Goal: Find specific page/section: Find specific page/section

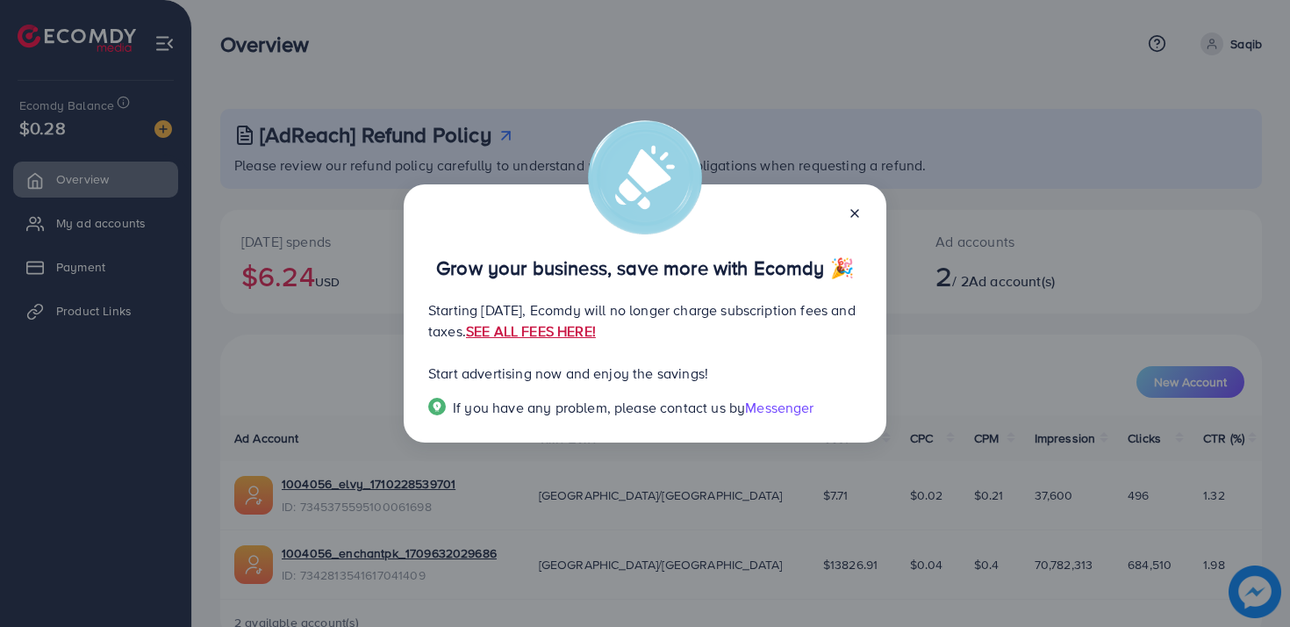
click at [596, 331] on link "SEE ALL FEES HERE!" at bounding box center [531, 330] width 130 height 19
click at [865, 140] on div "Grow your business, save more with Ecomdy 🎉 Starting September 29, 2025, Ecomdy…" at bounding box center [645, 313] width 1290 height 627
click at [855, 215] on icon at bounding box center [855, 213] width 14 height 14
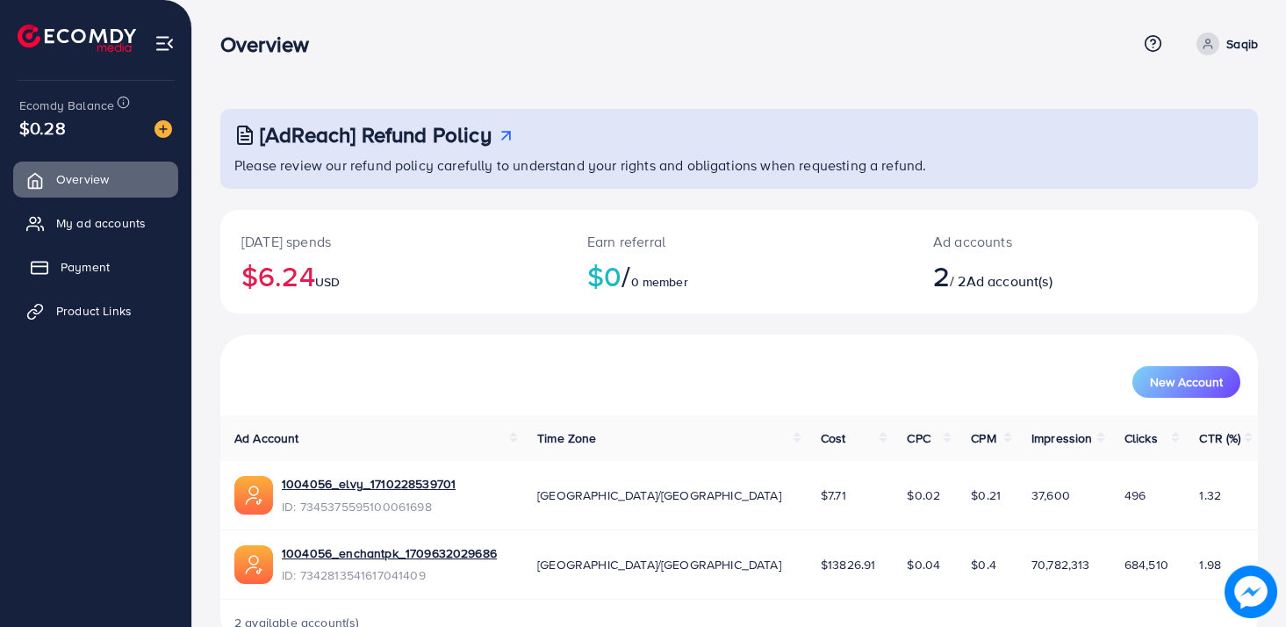
click at [134, 255] on link "Payment" at bounding box center [95, 266] width 165 height 35
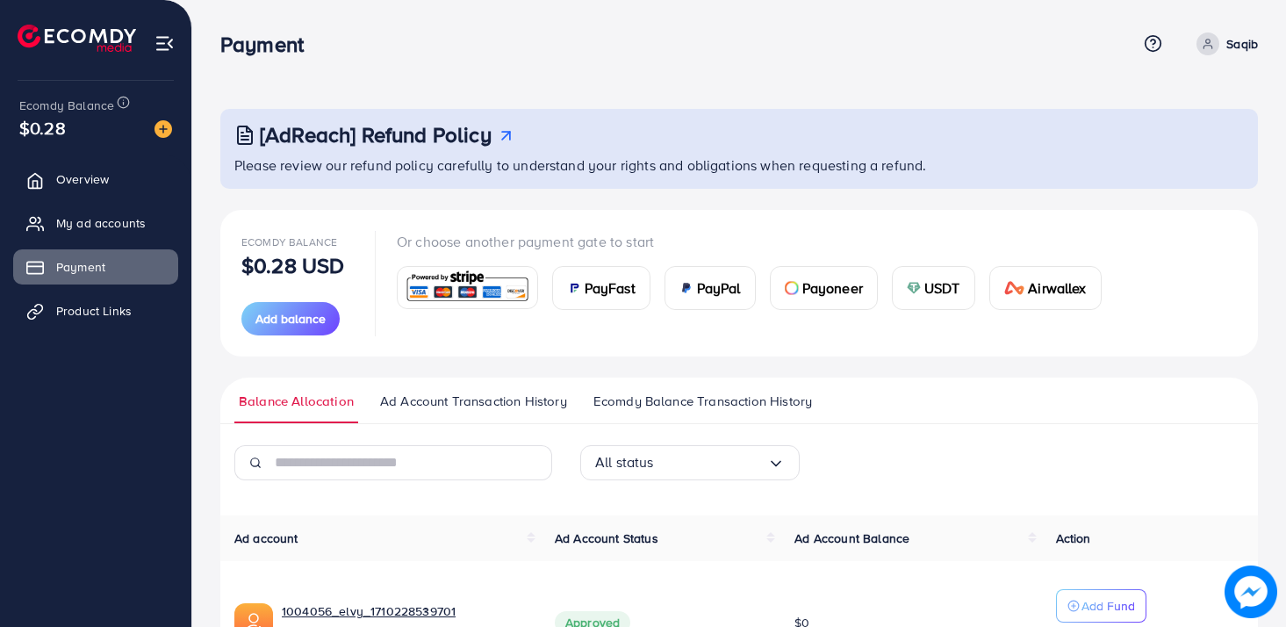
scroll to position [255, 0]
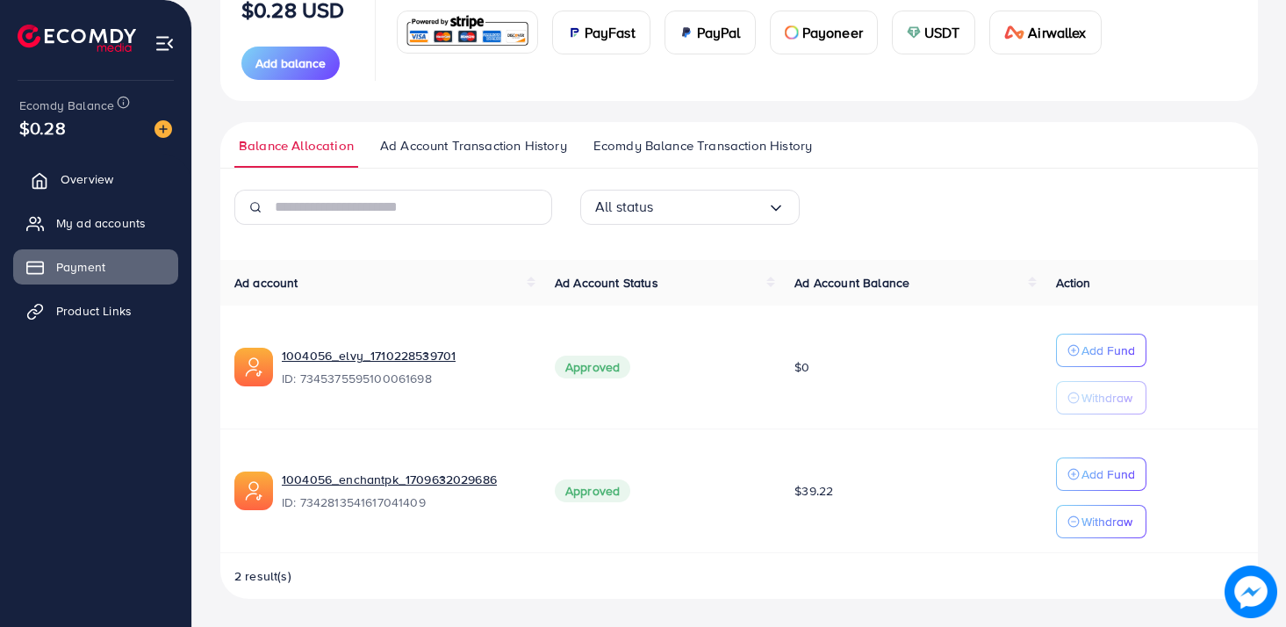
click at [111, 176] on span "Overview" at bounding box center [87, 179] width 53 height 18
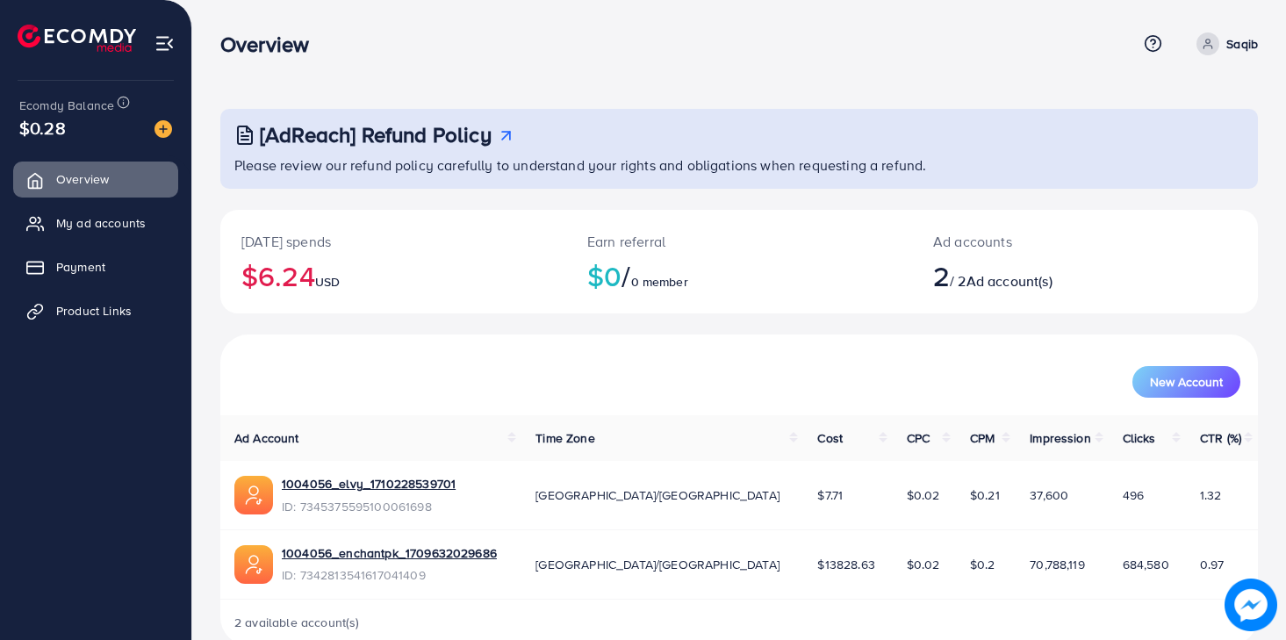
scroll to position [33, 0]
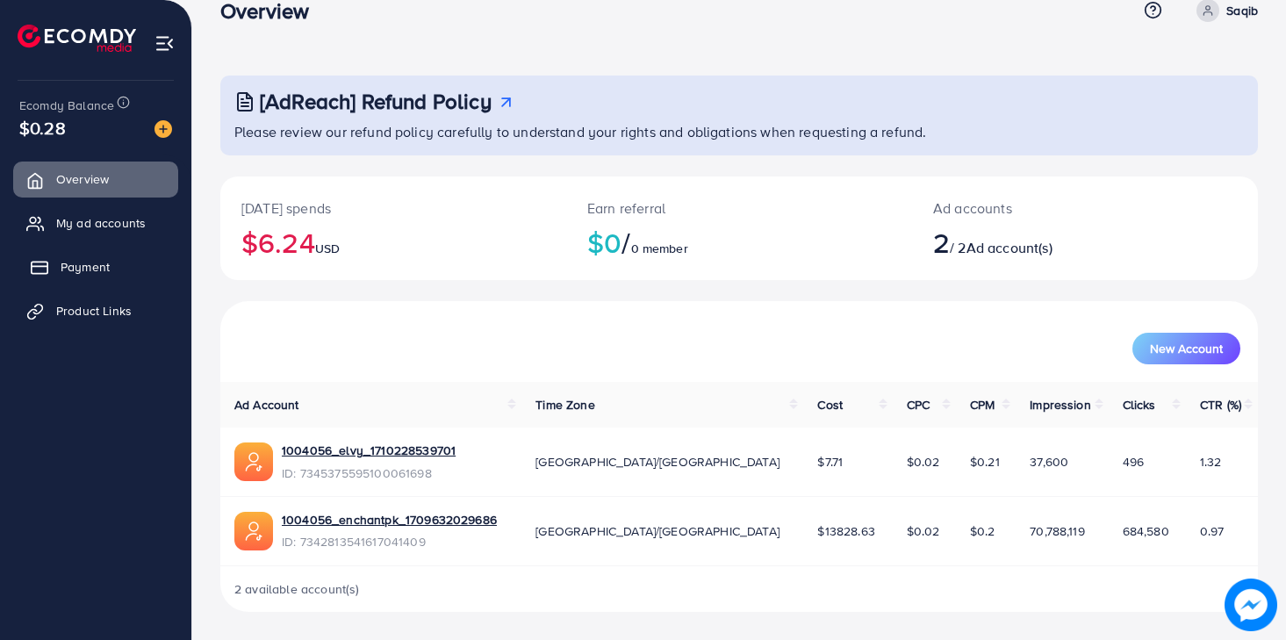
click at [98, 265] on span "Payment" at bounding box center [85, 267] width 49 height 18
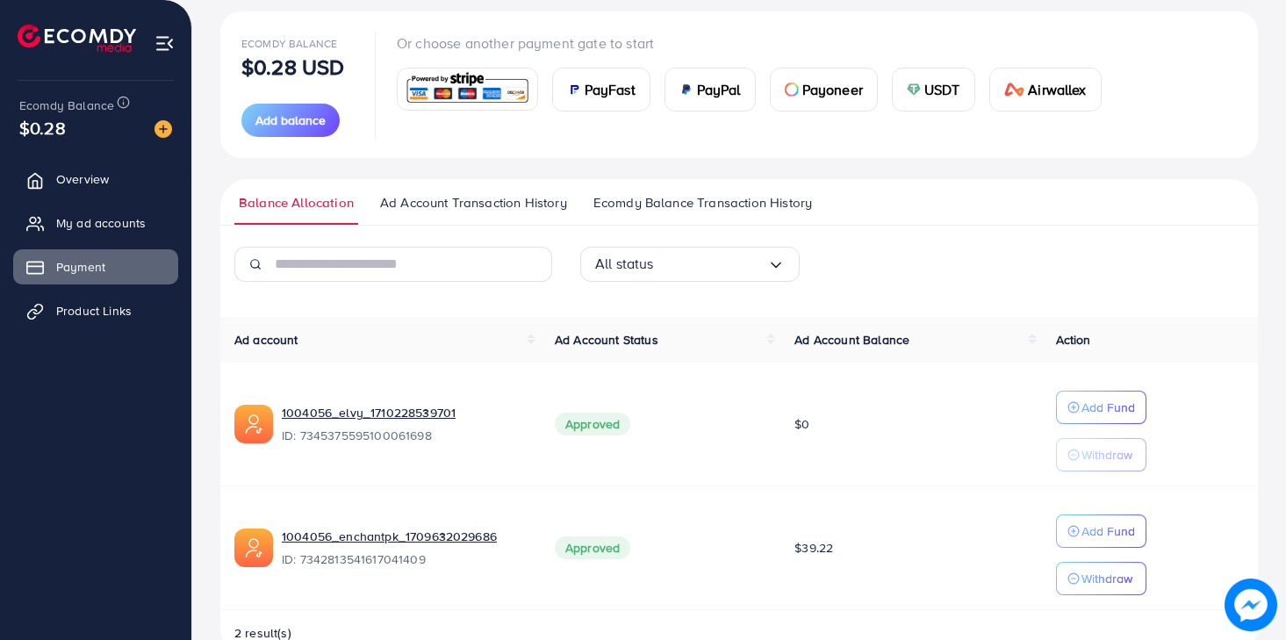
scroll to position [242, 0]
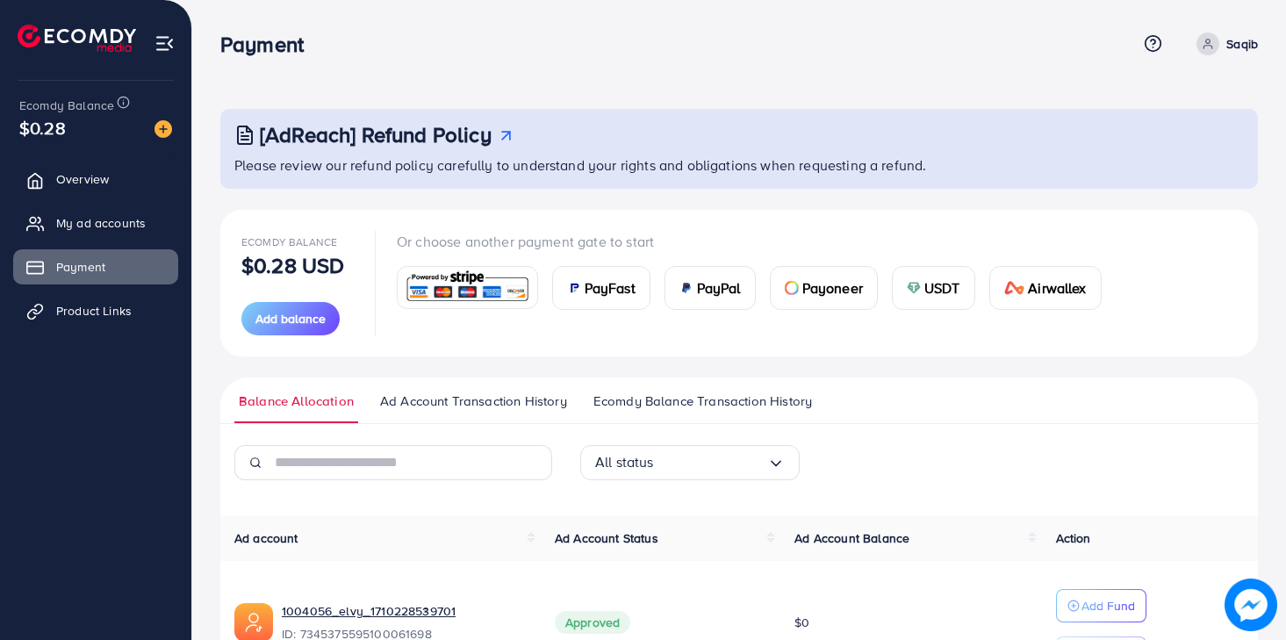
scroll to position [242, 0]
